Goal: Transaction & Acquisition: Subscribe to service/newsletter

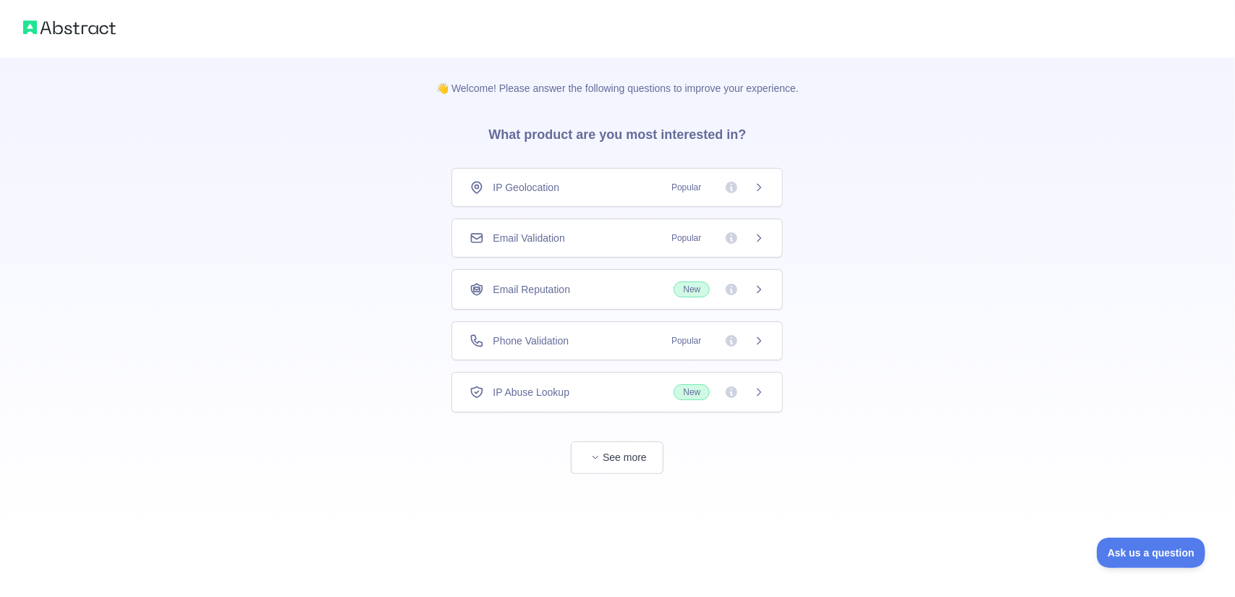
click at [588, 235] on div "Email Validation Popular" at bounding box center [617, 238] width 295 height 14
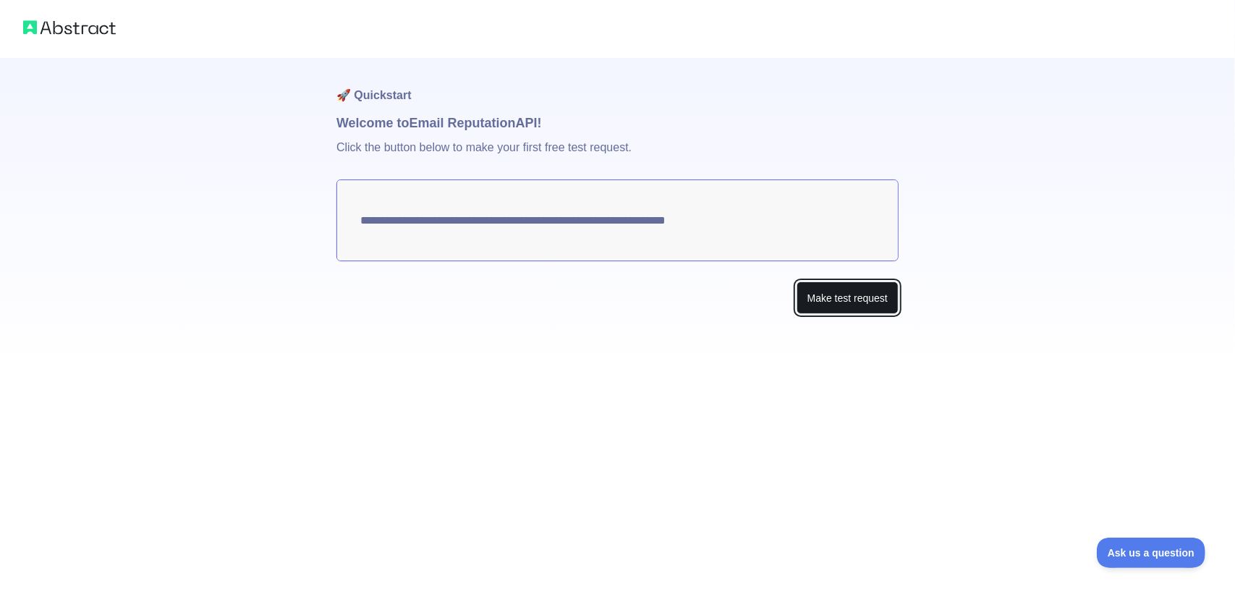
click at [816, 303] on button "Make test request" at bounding box center [848, 297] width 102 height 33
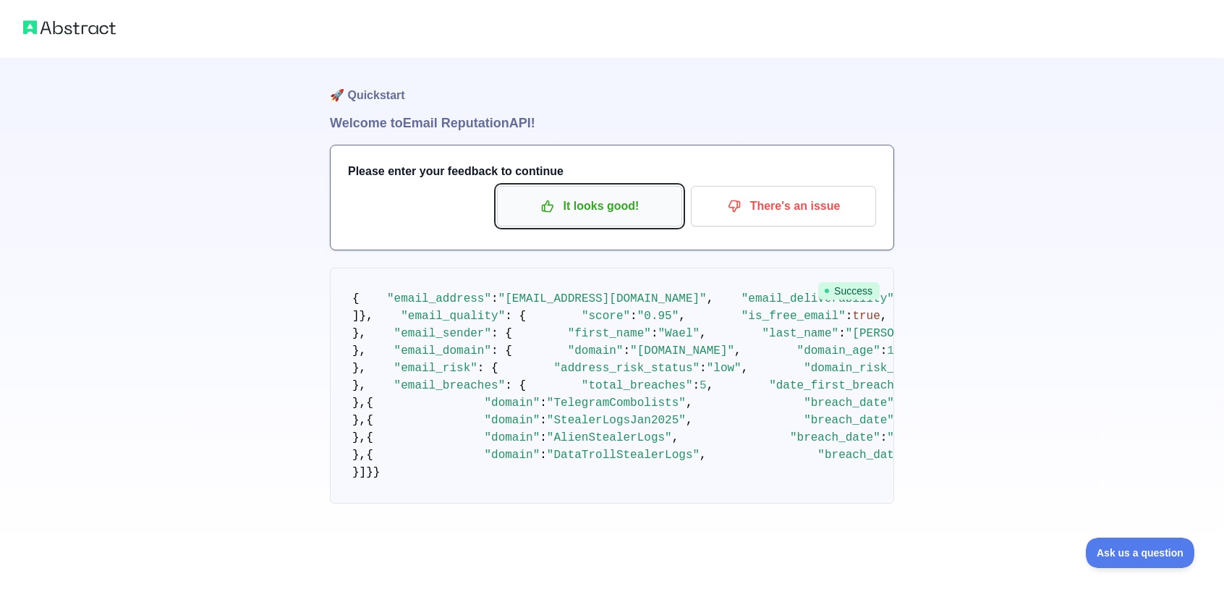
click at [593, 203] on p "It looks good!" at bounding box center [590, 206] width 164 height 25
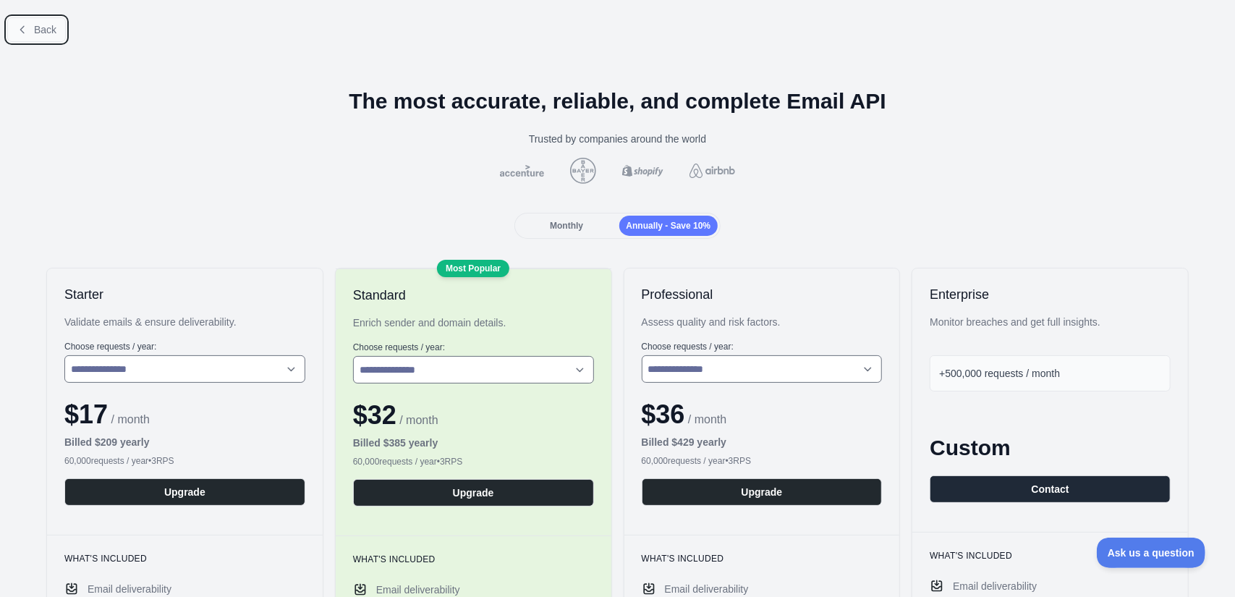
click at [23, 32] on icon at bounding box center [22, 29] width 4 height 7
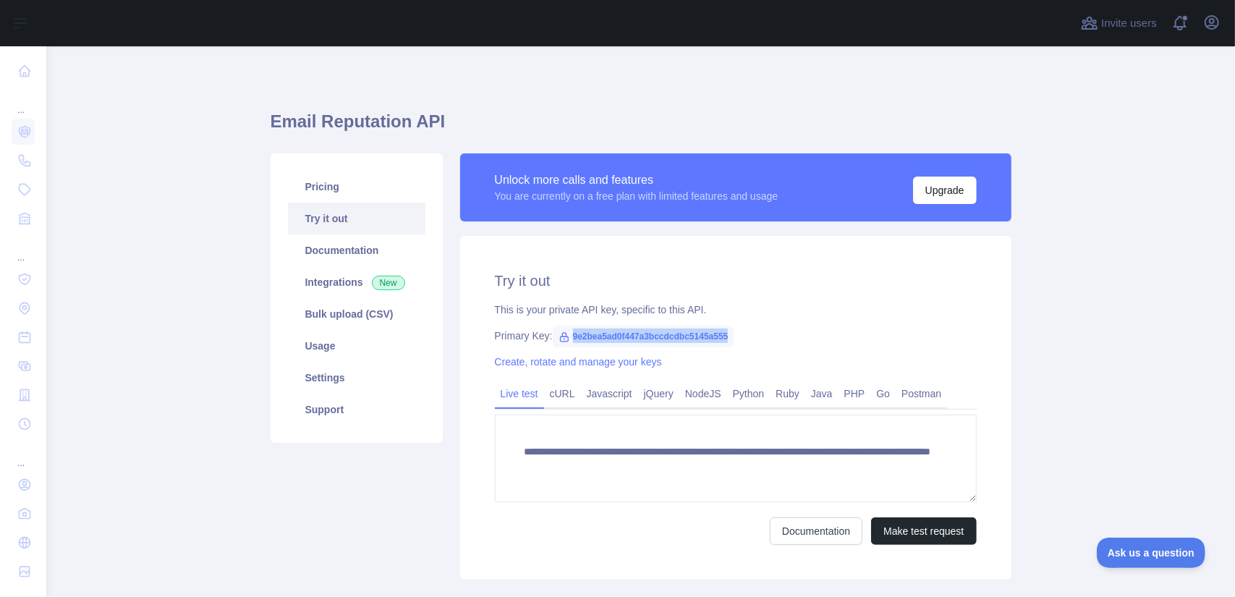
drag, startPoint x: 565, startPoint y: 336, endPoint x: 726, endPoint y: 343, distance: 160.8
click at [726, 343] on div "**********" at bounding box center [735, 408] width 551 height 344
copy span "9e2bea5ad0f447a3bccdcdbc5145a555"
